Goal: Feedback & Contribution: Submit feedback/report problem

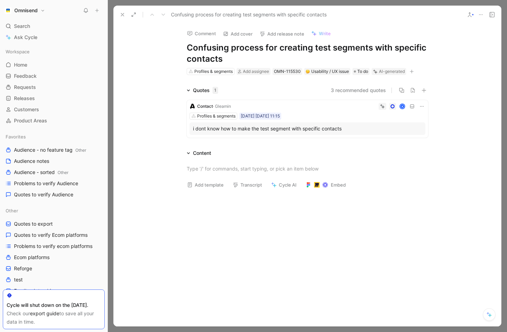
click at [308, 119] on div "Profiles & segments [DATE] [DATE] 11:15" at bounding box center [307, 116] width 236 height 7
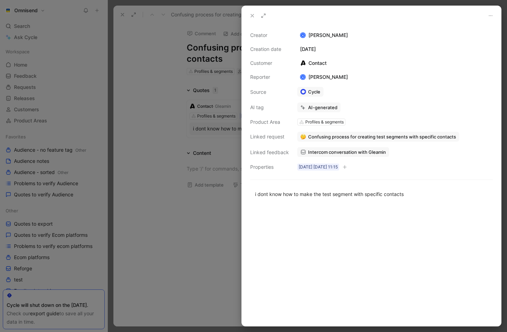
click at [369, 154] on span "Intercom conversation with Gleamin" at bounding box center [347, 152] width 78 height 6
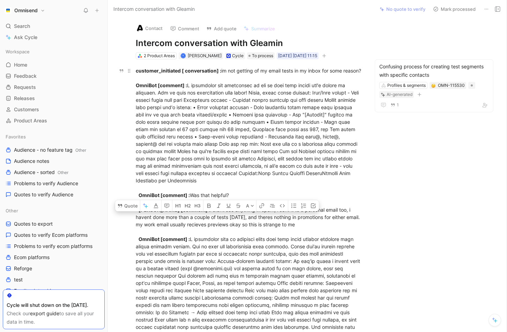
drag, startPoint x: 301, startPoint y: 231, endPoint x: 134, endPoint y: 219, distance: 167.4
click at [131, 206] on button "Quote" at bounding box center [127, 205] width 25 height 11
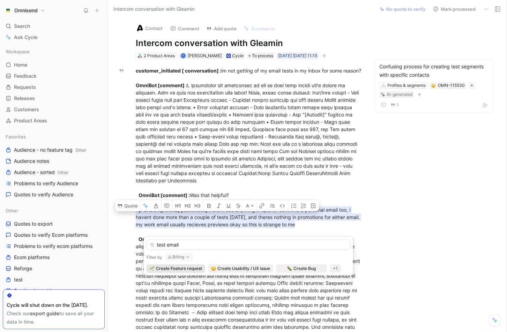
type input "test email"
click at [183, 259] on button "Billing" at bounding box center [179, 257] width 28 height 8
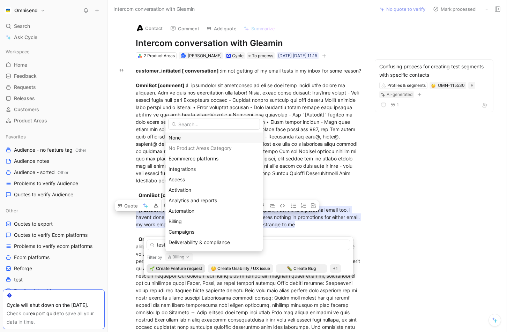
click at [191, 135] on div "None" at bounding box center [213, 138] width 91 height 8
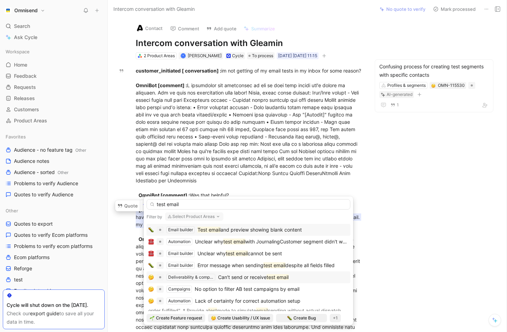
click at [266, 275] on span "Can't send or receive" at bounding box center [242, 277] width 48 height 6
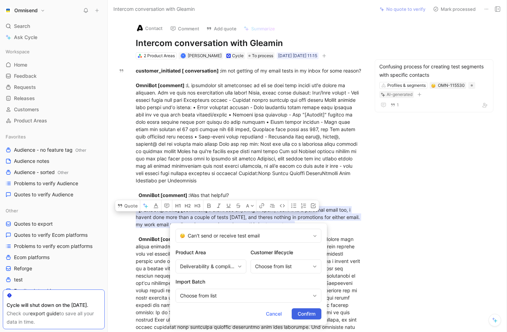
click at [307, 313] on span "Confirm" at bounding box center [306, 314] width 18 height 8
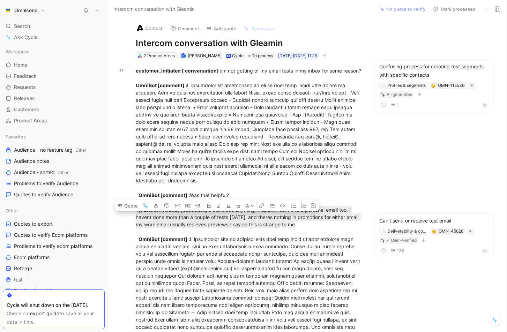
click at [404, 166] on div "Contact Comment Add quote Summarize Intercom conversation with Gleamin 2 Produc…" at bounding box center [307, 175] width 399 height 314
click at [418, 80] on div "Confusing process for creating test segments with specific contacts Profiles & …" at bounding box center [433, 85] width 119 height 53
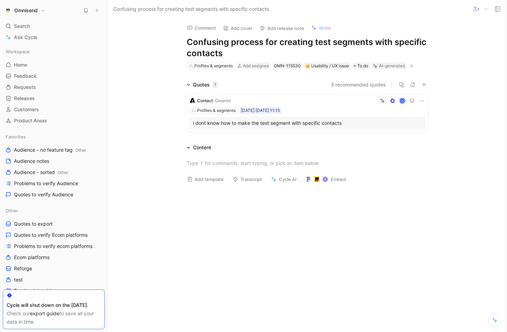
click at [422, 104] on div "Contact · Gleamin K Profiles & segments [DATE] [DATE] 11:15 i dont know how to …" at bounding box center [307, 113] width 241 height 38
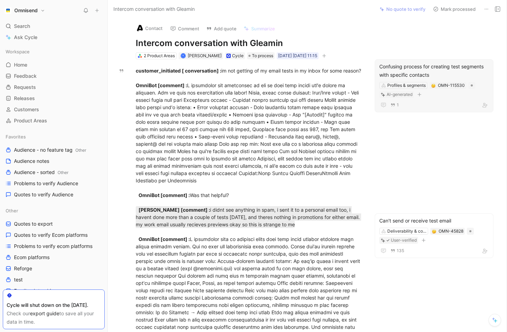
click at [414, 66] on div "Confusing process for creating test segments with specific contacts" at bounding box center [433, 70] width 109 height 17
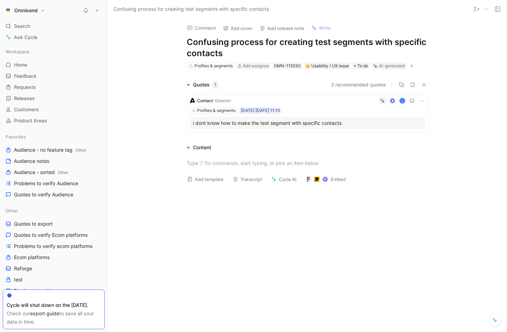
click at [421, 100] on icon at bounding box center [422, 101] width 6 height 6
click at [397, 144] on span "Delete quote" at bounding box center [399, 145] width 29 height 6
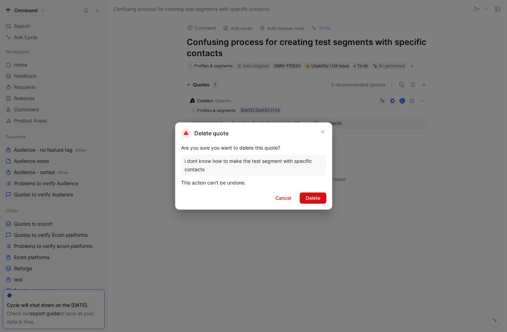
click at [319, 196] on span "Delete" at bounding box center [312, 198] width 15 height 8
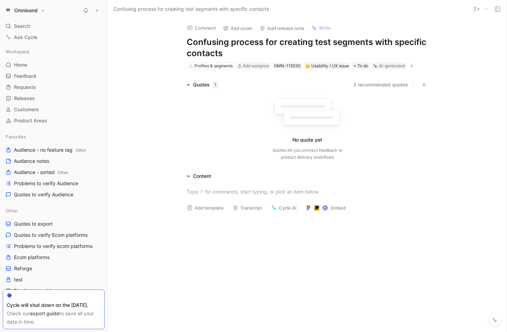
click at [485, 9] on use at bounding box center [485, 9] width 3 height 1
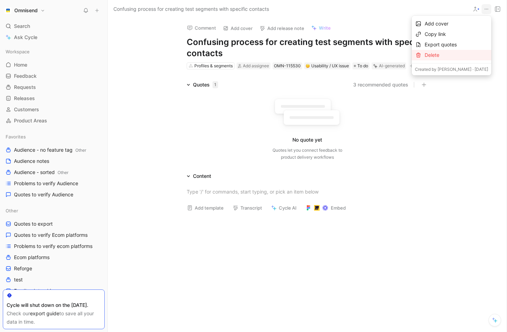
click at [424, 57] on div "Delete" at bounding box center [455, 55] width 63 height 8
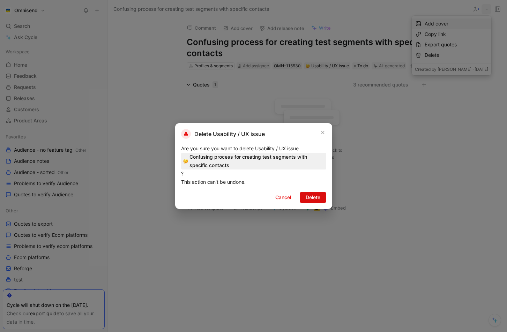
click at [313, 196] on span "Delete" at bounding box center [312, 197] width 15 height 8
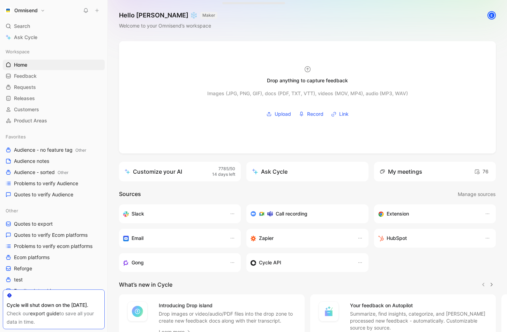
click at [332, 15] on div "Hello [PERSON_NAME] ❄️ MAKER Welcome to your Omnisend’s workspace E" at bounding box center [307, 20] width 399 height 41
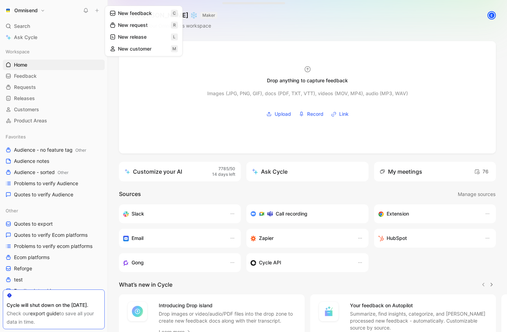
click at [94, 10] on icon at bounding box center [96, 10] width 5 height 5
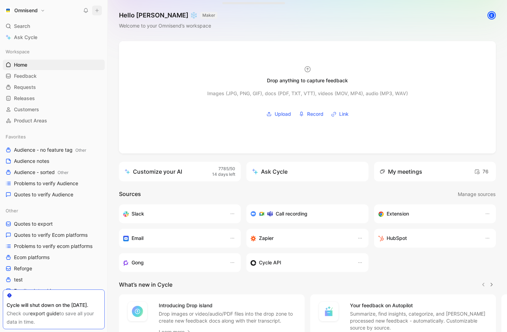
click at [94, 10] on icon at bounding box center [96, 10] width 5 height 5
click at [93, 11] on button at bounding box center [97, 11] width 10 height 10
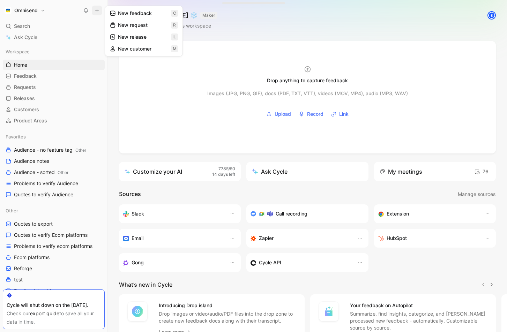
click at [134, 11] on button "New feedback c" at bounding box center [143, 13] width 75 height 12
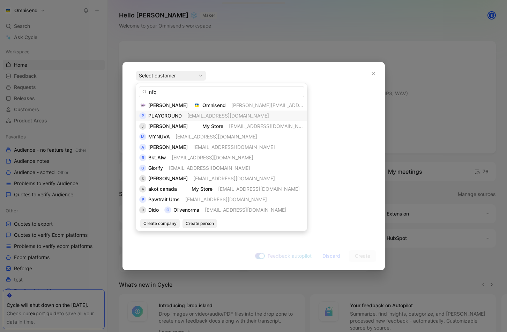
type input "nfq"
type input "bosas"
click at [165, 106] on span "[PERSON_NAME]" at bounding box center [167, 105] width 39 height 6
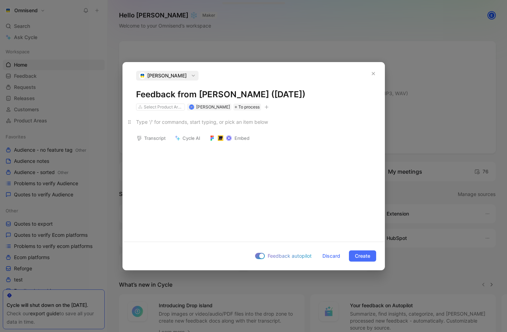
click at [177, 126] on p at bounding box center [253, 122] width 261 height 12
click at [327, 93] on h1 "Feedback from [PERSON_NAME] ([DATE])" at bounding box center [253, 94] width 235 height 11
click at [245, 118] on div at bounding box center [253, 121] width 235 height 7
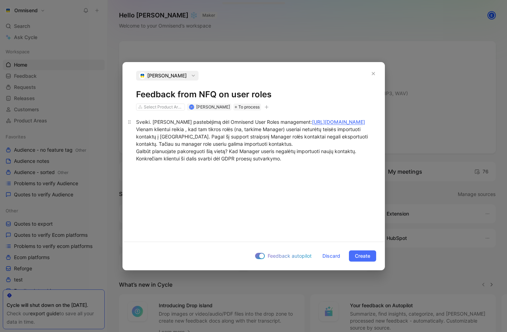
click at [303, 164] on p "Sveiki. Turime pastebėjimą dėl Omnisend User Roles management: [URL][DOMAIN_NAM…" at bounding box center [253, 140] width 261 height 48
click at [276, 256] on span "Feedback autopilot" at bounding box center [289, 256] width 44 height 8
click at [0, 0] on input "Feedback autopilot" at bounding box center [0, 0] width 0 height 0
click at [356, 258] on span "Create" at bounding box center [362, 256] width 15 height 8
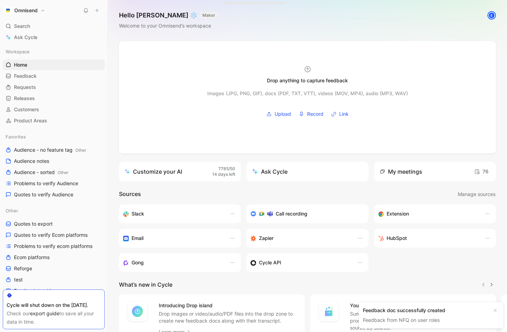
click at [425, 318] on link "Feedback from NFQ on user roles" at bounding box center [401, 320] width 77 height 6
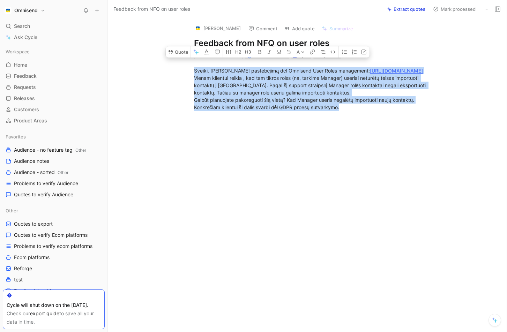
drag, startPoint x: 354, startPoint y: 117, endPoint x: 169, endPoint y: 74, distance: 189.5
click at [169, 74] on div "Sveiki. Turime pastebėjimą dėl Omnisend User Roles management: [URL][DOMAIN_NAM…" at bounding box center [314, 88] width 384 height 59
click at [180, 57] on button "Quote" at bounding box center [178, 51] width 25 height 11
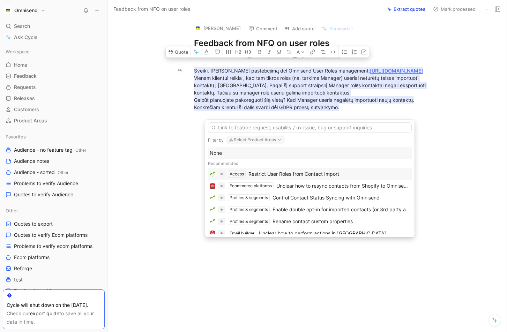
click at [316, 175] on div "Restrict User Roles from Contact Import" at bounding box center [293, 174] width 91 height 8
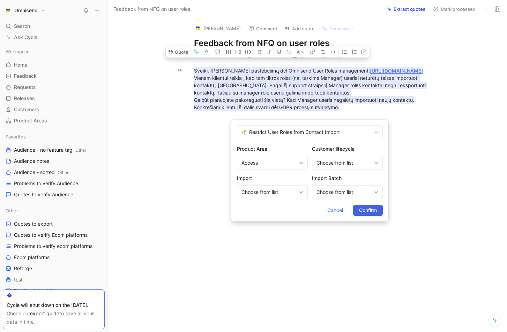
click at [363, 213] on span "Confirm" at bounding box center [368, 210] width 18 height 8
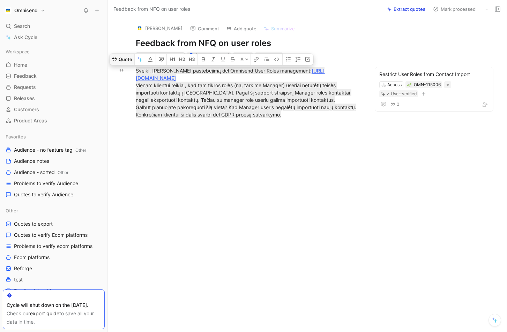
click at [129, 59] on button "Quote" at bounding box center [121, 59] width 25 height 11
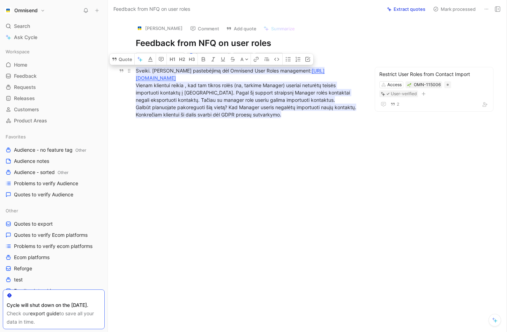
click at [191, 103] on mark "Sveiki. Turime pastebėjimą dėl Omnisend User Roles management: [URL][DOMAIN_NAM…" at bounding box center [246, 92] width 220 height 51
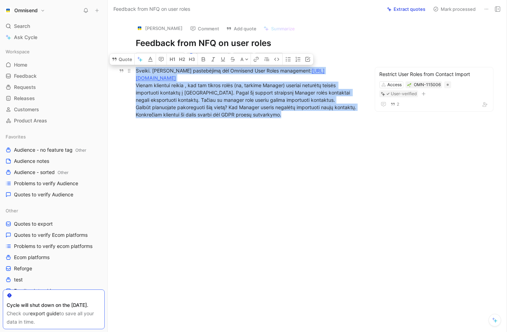
drag, startPoint x: 290, startPoint y: 114, endPoint x: 135, endPoint y: 72, distance: 160.7
click at [136, 72] on div "Sveiki. Turime pastebėjimą dėl Omnisend User Roles management: [URL][DOMAIN_NAM…" at bounding box center [249, 92] width 226 height 51
click at [123, 60] on button "Quote" at bounding box center [121, 59] width 25 height 11
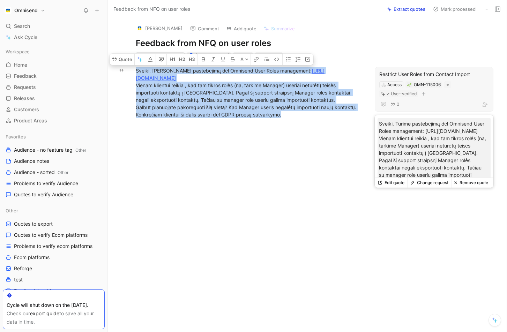
click at [455, 92] on div "Access OMN-115006 User-verified" at bounding box center [433, 89] width 111 height 17
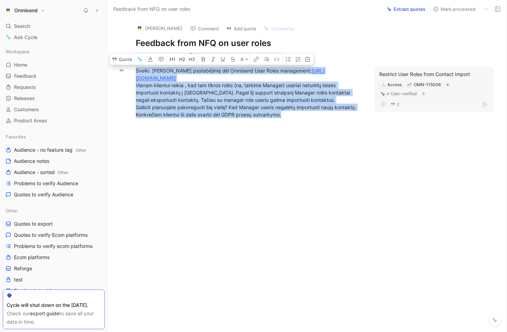
click at [451, 100] on div "2" at bounding box center [433, 104] width 109 height 8
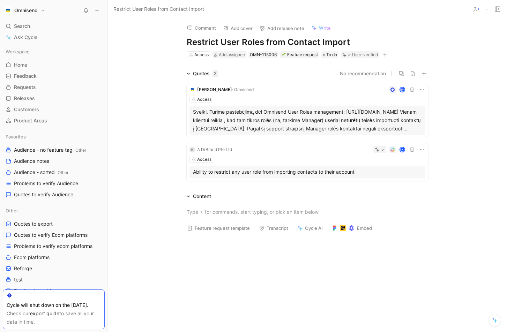
click at [451, 100] on div "Quotes 2 No recommendation [PERSON_NAME] Access Sveiki. Turime pastebėjimą dėl …" at bounding box center [307, 126] width 399 height 114
